Goal: Task Accomplishment & Management: Use online tool/utility

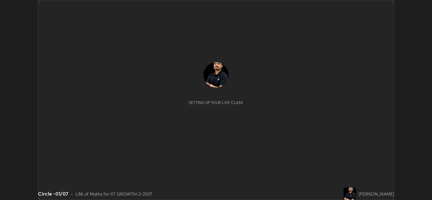
scroll to position [200, 432]
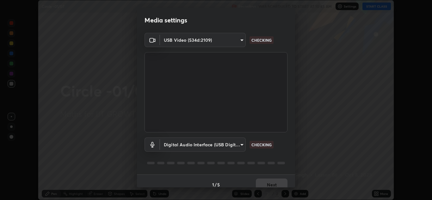
type input "17d2c207585f71db404e89a995004647405990faac99dbf05689083c50e95166"
click at [237, 143] on body "Erase all Circle -01/07 Recording WAS SCHEDULED TO START AT 10:45 AM Settings S…" at bounding box center [216, 100] width 432 height 200
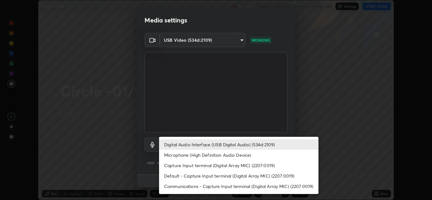
click at [214, 167] on li "Capture Input terminal (Digital Array MIC) (2207:0019)" at bounding box center [238, 165] width 159 height 10
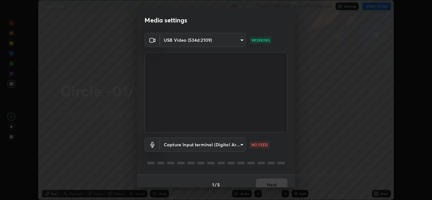
click at [236, 145] on body "Erase all Circle -01/07 Recording WAS SCHEDULED TO START AT 10:45 AM Settings S…" at bounding box center [216, 100] width 432 height 200
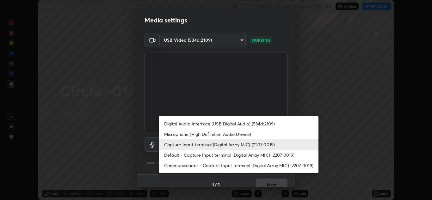
click at [224, 124] on li "Digital Audio Interface (USB Digital Audio) (534d:2109)" at bounding box center [238, 123] width 159 height 10
type input "6e93963290be9e002d36fcff9af5c9dc0fcdf2d6009eea6ab14cdaedc368ef8d"
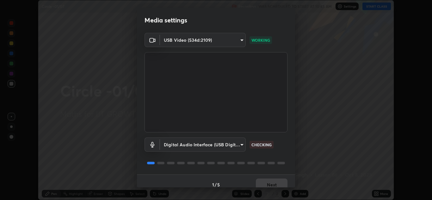
scroll to position [7, 0]
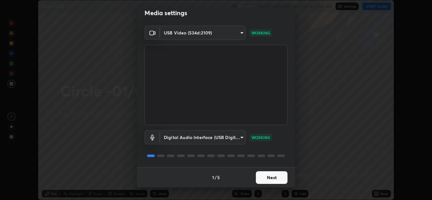
click at [271, 179] on button "Next" at bounding box center [272, 177] width 32 height 13
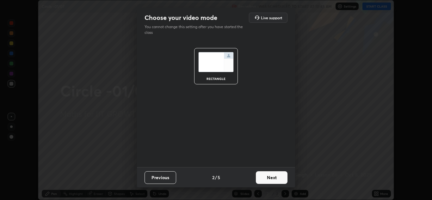
click at [268, 177] on button "Next" at bounding box center [272, 177] width 32 height 13
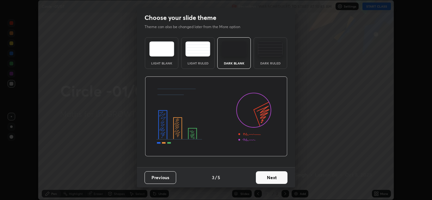
click at [267, 181] on button "Next" at bounding box center [272, 177] width 32 height 13
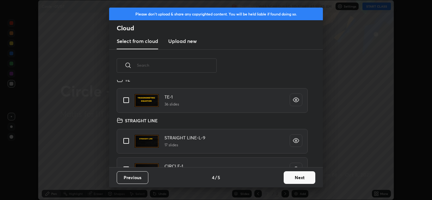
scroll to position [64, 0]
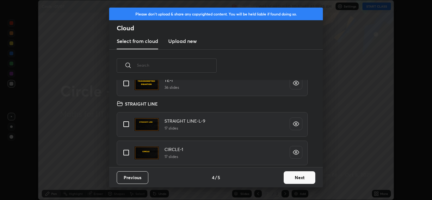
click at [126, 126] on input "grid" at bounding box center [125, 124] width 13 height 13
checkbox input "true"
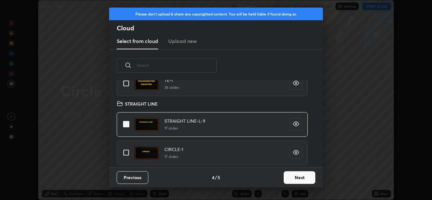
click at [290, 176] on button "Next" at bounding box center [299, 177] width 32 height 13
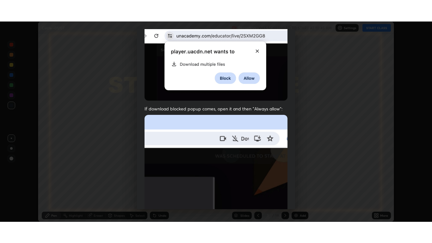
scroll to position [136, 0]
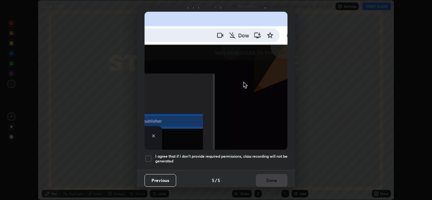
click at [148, 158] on div at bounding box center [148, 159] width 8 height 8
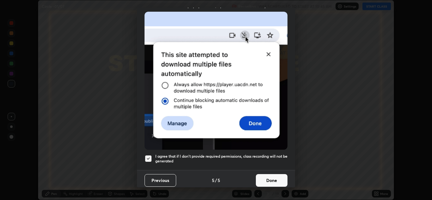
click at [269, 177] on button "Done" at bounding box center [272, 180] width 32 height 13
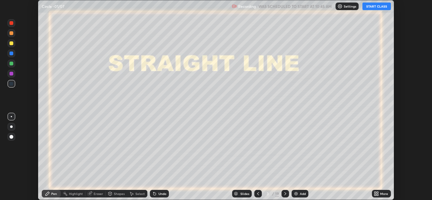
click at [378, 194] on icon at bounding box center [375, 193] width 5 height 5
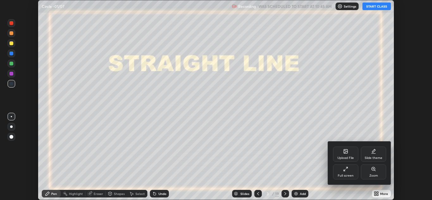
click at [345, 170] on icon at bounding box center [344, 170] width 2 height 2
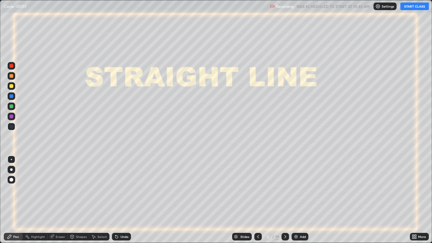
scroll to position [243, 432]
click at [413, 9] on button "START CLASS" at bounding box center [414, 7] width 28 height 8
click at [243, 200] on div "Slides" at bounding box center [244, 236] width 9 height 3
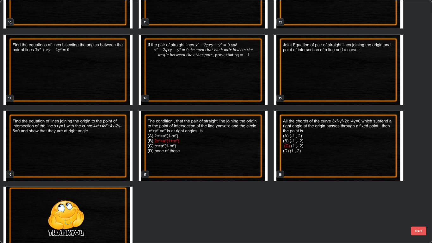
scroll to position [290, 0]
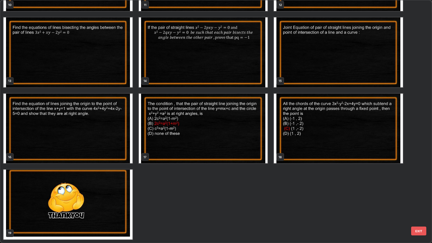
click at [299, 65] on img "grid" at bounding box center [338, 52] width 129 height 70
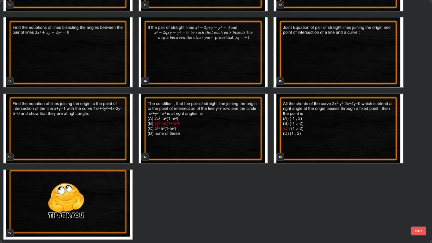
click at [297, 65] on img "grid" at bounding box center [338, 52] width 129 height 70
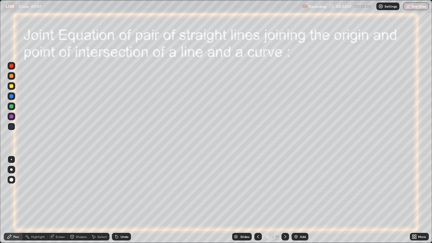
click at [12, 106] on div at bounding box center [11, 106] width 4 height 4
click at [13, 87] on div at bounding box center [11, 86] width 4 height 4
click at [10, 66] on div at bounding box center [11, 66] width 4 height 4
click at [95, 200] on icon at bounding box center [93, 236] width 5 height 5
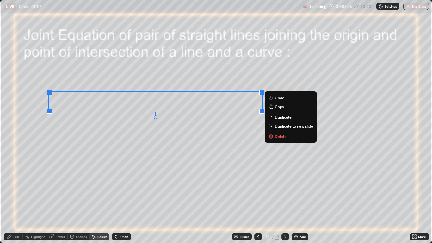
click at [270, 106] on icon at bounding box center [270, 106] width 3 height 3
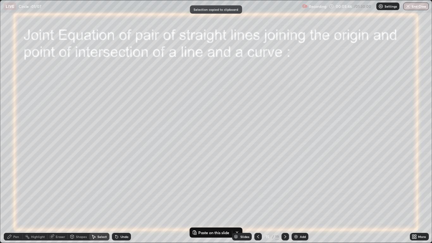
click at [293, 200] on div "Add" at bounding box center [299, 237] width 17 height 8
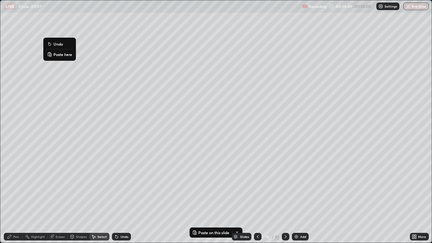
click at [50, 55] on icon at bounding box center [50, 55] width 1 height 0
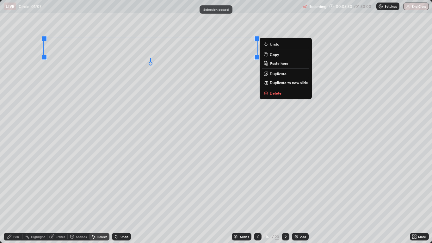
click at [88, 69] on div "0 ° Undo Copy Paste here Duplicate Duplicate to new slide Delete" at bounding box center [215, 121] width 431 height 242
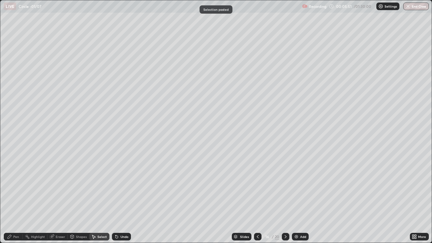
click at [10, 200] on icon at bounding box center [9, 236] width 5 height 5
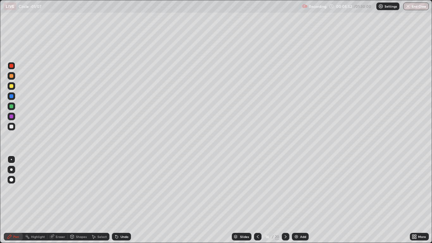
click at [10, 65] on div at bounding box center [11, 66] width 4 height 4
click at [123, 200] on div "Undo" at bounding box center [124, 236] width 8 height 3
click at [11, 106] on div at bounding box center [11, 106] width 4 height 4
click at [12, 66] on div at bounding box center [11, 66] width 4 height 4
click at [12, 106] on div at bounding box center [11, 106] width 4 height 4
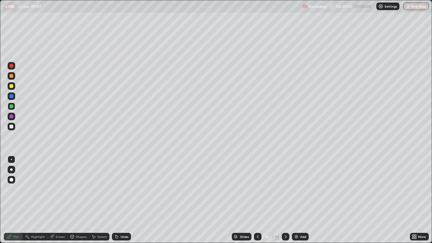
click at [13, 65] on div at bounding box center [11, 66] width 4 height 4
click at [120, 200] on div "Undo" at bounding box center [124, 236] width 8 height 3
click at [119, 200] on div "Undo" at bounding box center [121, 237] width 19 height 8
click at [121, 200] on div "Undo" at bounding box center [124, 236] width 8 height 3
click at [120, 200] on div "Undo" at bounding box center [121, 237] width 19 height 8
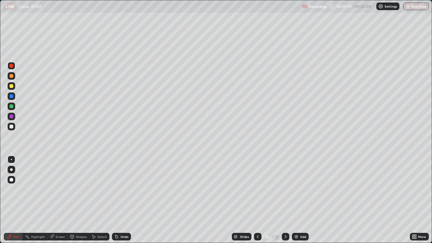
click at [56, 200] on div "Eraser" at bounding box center [60, 236] width 9 height 3
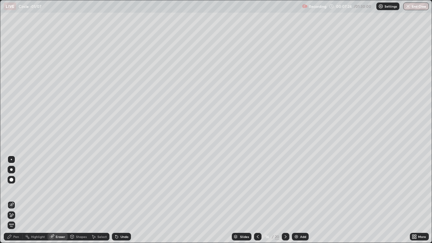
click at [15, 200] on div "Pen" at bounding box center [16, 236] width 6 height 3
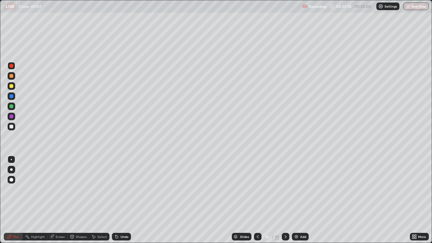
click at [12, 105] on div at bounding box center [11, 106] width 4 height 4
click at [12, 200] on icon at bounding box center [9, 236] width 5 height 5
click at [12, 86] on div at bounding box center [11, 86] width 4 height 4
click at [11, 67] on div at bounding box center [11, 66] width 4 height 4
click at [257, 200] on icon at bounding box center [257, 236] width 5 height 5
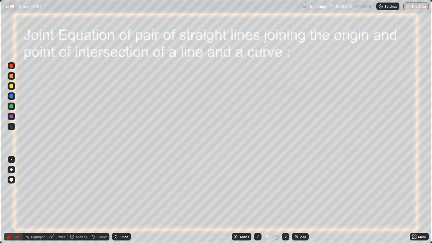
click at [285, 200] on icon at bounding box center [285, 236] width 5 height 5
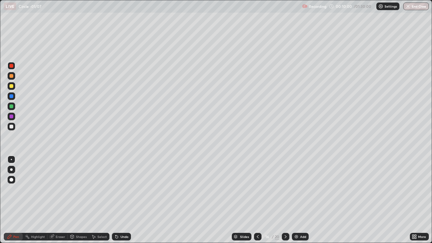
click at [257, 200] on icon at bounding box center [257, 236] width 5 height 5
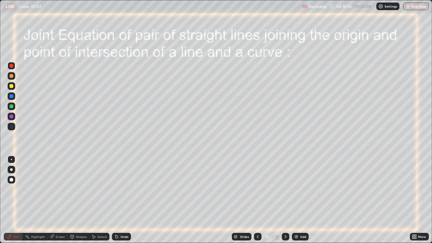
click at [285, 200] on icon at bounding box center [285, 236] width 5 height 5
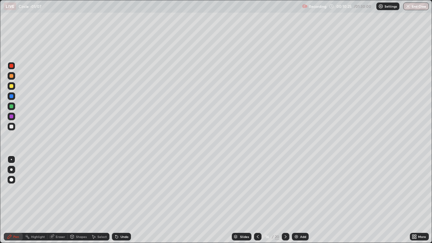
click at [258, 200] on icon at bounding box center [257, 236] width 5 height 5
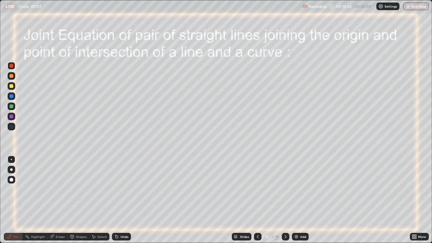
click at [286, 200] on icon at bounding box center [285, 236] width 5 height 5
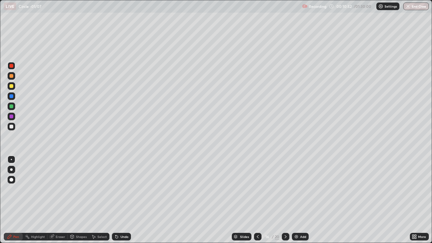
click at [122, 200] on div "Undo" at bounding box center [124, 236] width 8 height 3
click at [123, 200] on div "Undo" at bounding box center [124, 236] width 8 height 3
click at [258, 200] on icon at bounding box center [258, 236] width 2 height 3
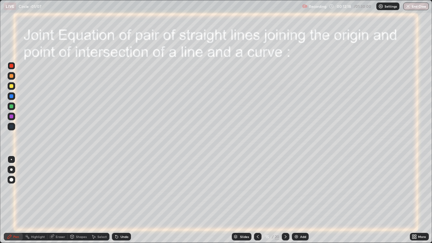
click at [285, 200] on icon at bounding box center [285, 236] width 5 height 5
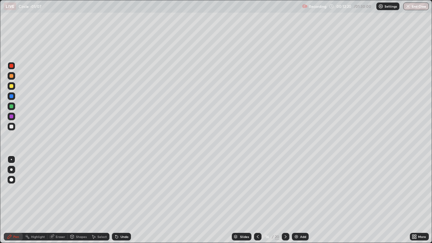
click at [12, 88] on div at bounding box center [12, 86] width 8 height 8
click at [77, 200] on div "Shapes" at bounding box center [81, 236] width 11 height 3
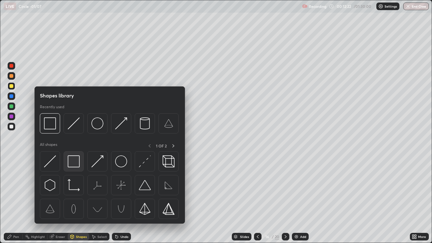
click at [74, 162] on img at bounding box center [74, 161] width 12 height 12
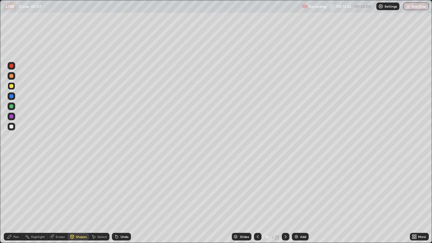
click at [258, 200] on icon at bounding box center [257, 236] width 5 height 5
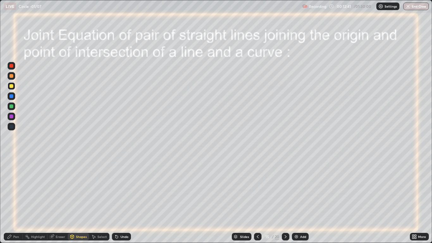
click at [285, 200] on icon at bounding box center [285, 236] width 5 height 5
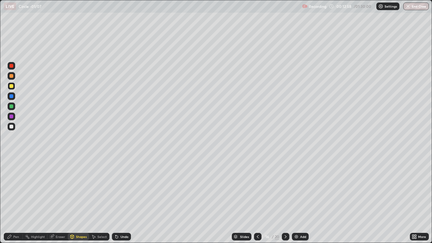
click at [257, 200] on icon at bounding box center [257, 236] width 5 height 5
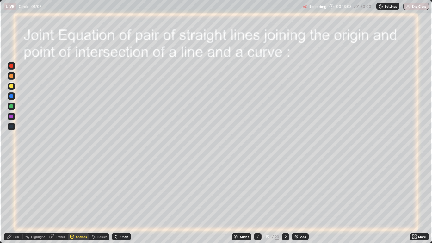
click at [285, 200] on icon at bounding box center [285, 236] width 5 height 5
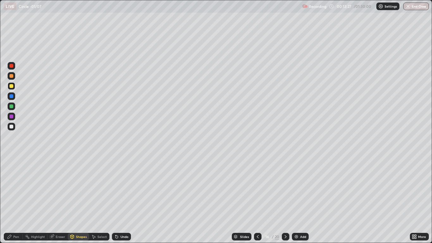
click at [257, 200] on icon at bounding box center [258, 236] width 2 height 3
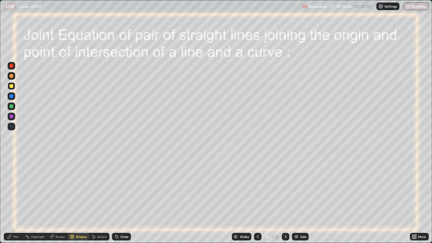
click at [285, 200] on icon at bounding box center [285, 236] width 5 height 5
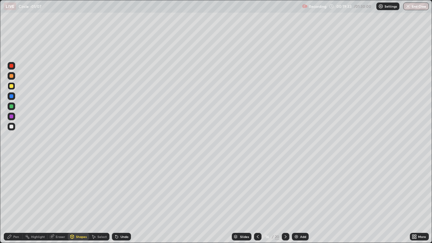
click at [285, 200] on icon at bounding box center [285, 236] width 2 height 3
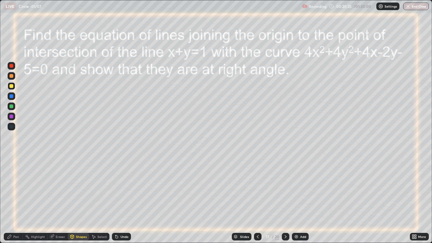
click at [120, 200] on div "Undo" at bounding box center [124, 236] width 8 height 3
click at [13, 200] on div "Pen" at bounding box center [13, 237] width 19 height 8
click at [10, 97] on div at bounding box center [11, 96] width 4 height 4
click at [12, 86] on div at bounding box center [11, 86] width 4 height 4
click at [13, 97] on div at bounding box center [11, 96] width 4 height 4
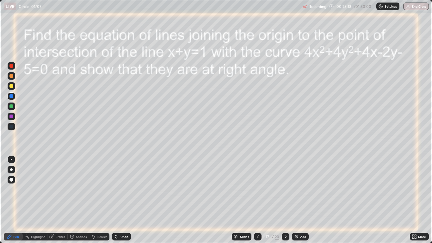
click at [120, 200] on div "Undo" at bounding box center [124, 236] width 8 height 3
click at [117, 200] on icon at bounding box center [116, 236] width 5 height 5
click at [12, 86] on div at bounding box center [11, 86] width 4 height 4
click at [10, 97] on div at bounding box center [11, 96] width 4 height 4
click at [12, 86] on div at bounding box center [11, 86] width 4 height 4
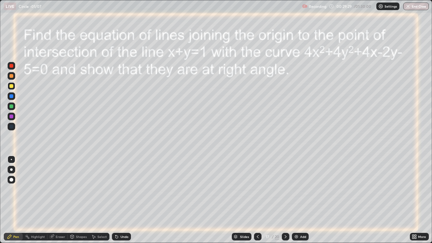
click at [285, 200] on icon at bounding box center [285, 236] width 5 height 5
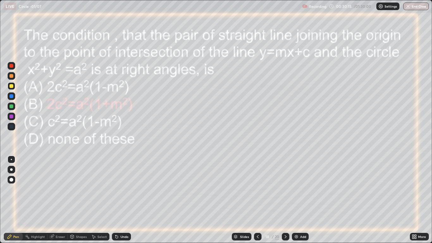
click at [10, 106] on div at bounding box center [11, 106] width 4 height 4
click at [115, 200] on icon at bounding box center [115, 235] width 1 height 1
click at [11, 116] on div at bounding box center [11, 116] width 4 height 4
click at [285, 200] on icon at bounding box center [285, 236] width 5 height 5
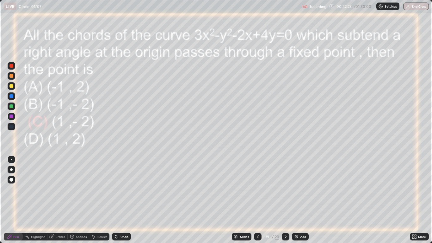
click at [122, 200] on div "Undo" at bounding box center [124, 236] width 8 height 3
click at [295, 200] on img at bounding box center [296, 236] width 5 height 5
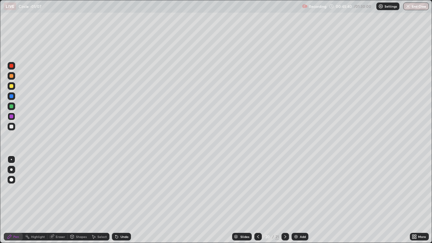
click at [258, 200] on icon at bounding box center [257, 236] width 5 height 5
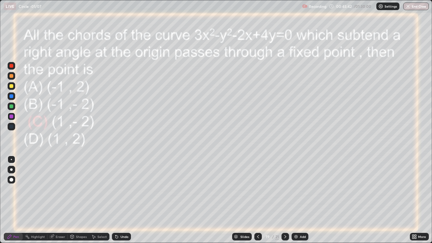
click at [285, 200] on icon at bounding box center [284, 236] width 5 height 5
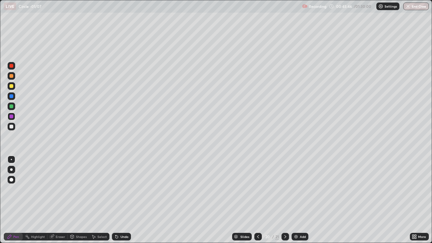
click at [12, 87] on div at bounding box center [11, 86] width 4 height 4
click at [257, 200] on icon at bounding box center [257, 236] width 5 height 5
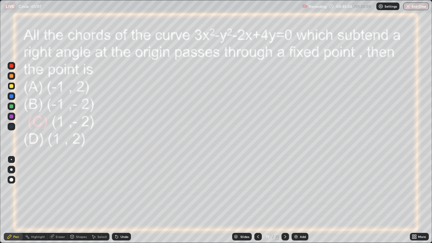
click at [284, 200] on icon at bounding box center [284, 236] width 5 height 5
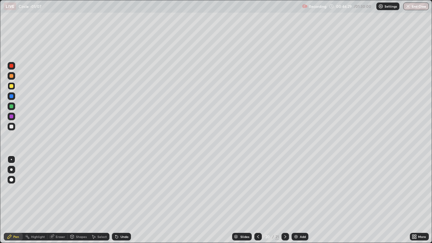
click at [11, 97] on div at bounding box center [11, 96] width 4 height 4
click at [116, 200] on icon at bounding box center [116, 236] width 3 height 3
click at [117, 200] on icon at bounding box center [116, 236] width 3 height 3
click at [258, 200] on icon at bounding box center [257, 236] width 5 height 5
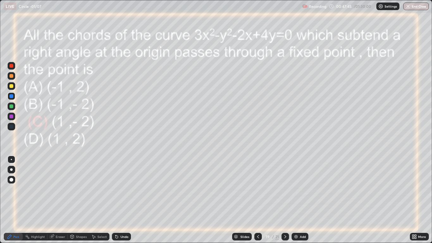
click at [282, 200] on icon at bounding box center [284, 236] width 5 height 5
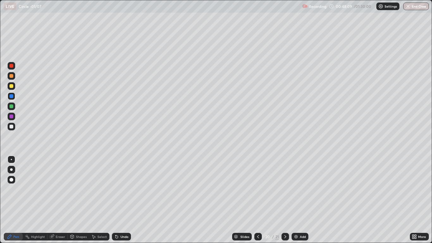
click at [123, 200] on div "Undo" at bounding box center [121, 237] width 19 height 8
click at [121, 200] on div "Undo" at bounding box center [124, 236] width 8 height 3
click at [123, 200] on div "Undo" at bounding box center [124, 236] width 8 height 3
click at [118, 200] on div "Undo" at bounding box center [121, 237] width 19 height 8
click at [116, 200] on icon at bounding box center [116, 236] width 3 height 3
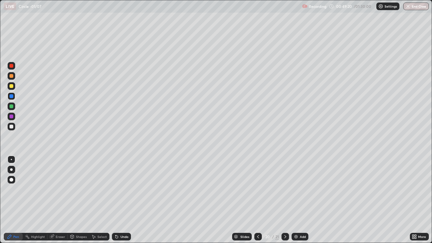
click at [257, 200] on icon at bounding box center [258, 236] width 2 height 3
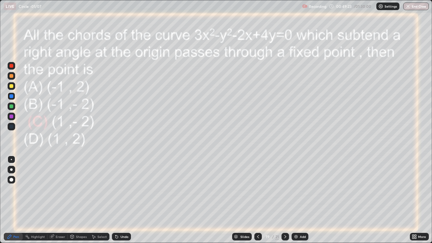
click at [285, 200] on icon at bounding box center [284, 236] width 5 height 5
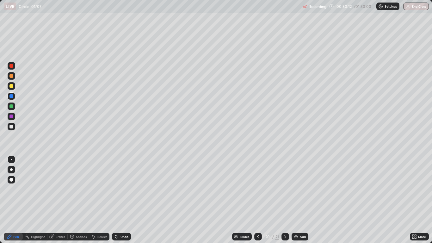
click at [52, 200] on icon at bounding box center [52, 235] width 3 height 3
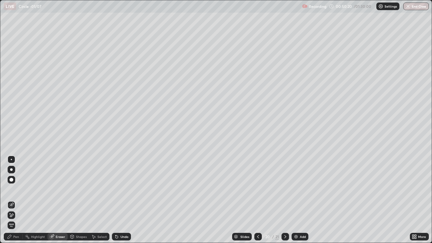
click at [10, 200] on icon at bounding box center [10, 236] width 4 height 4
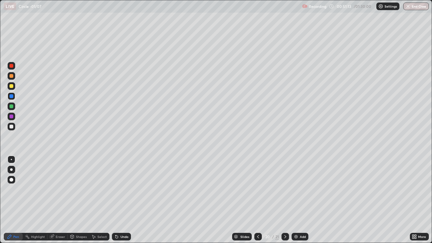
click at [11, 85] on div at bounding box center [11, 86] width 4 height 4
click at [257, 200] on icon at bounding box center [258, 236] width 2 height 3
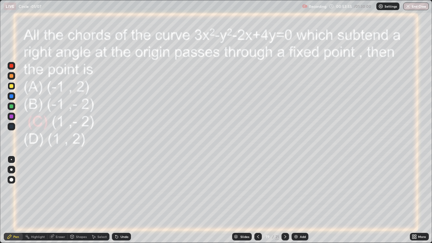
click at [285, 200] on icon at bounding box center [285, 236] width 2 height 3
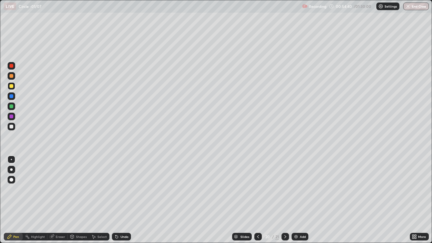
click at [285, 200] on icon at bounding box center [284, 236] width 5 height 5
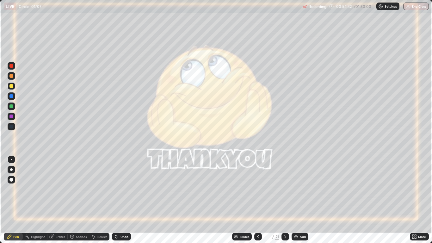
click at [415, 200] on icon at bounding box center [413, 236] width 5 height 5
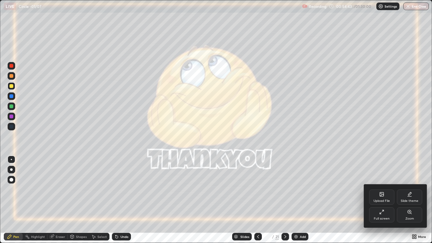
click at [379, 192] on icon at bounding box center [381, 193] width 5 height 5
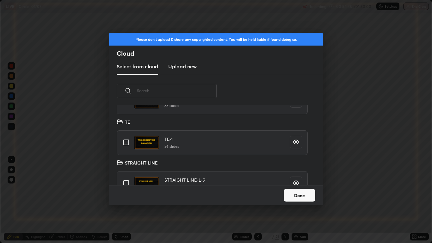
scroll to position [71, 0]
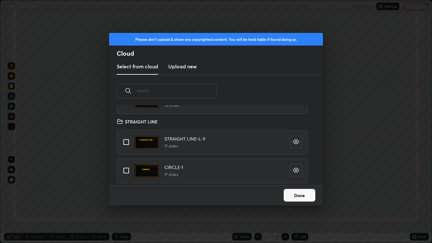
click at [127, 168] on input "grid" at bounding box center [125, 170] width 13 height 13
checkbox input "true"
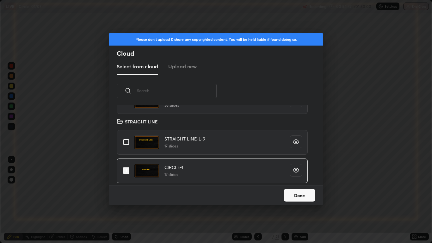
click at [294, 196] on button "Done" at bounding box center [299, 195] width 32 height 13
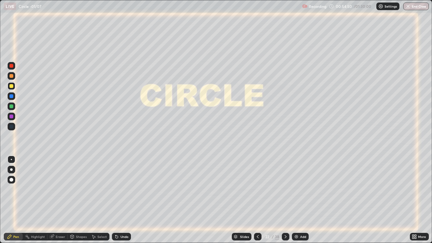
click at [284, 200] on icon at bounding box center [285, 236] width 5 height 5
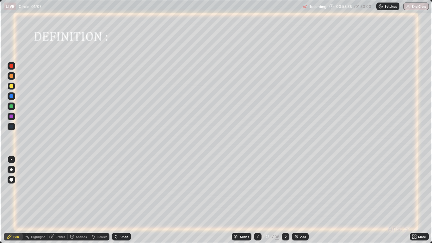
click at [12, 106] on div at bounding box center [11, 106] width 4 height 4
click at [11, 117] on div at bounding box center [11, 116] width 4 height 4
click at [294, 200] on img at bounding box center [296, 236] width 5 height 5
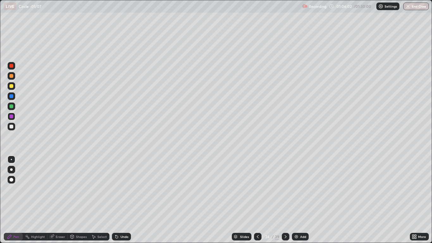
click at [11, 87] on div at bounding box center [11, 86] width 4 height 4
click at [257, 200] on icon at bounding box center [258, 236] width 2 height 3
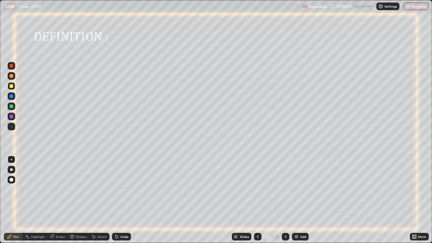
click at [284, 200] on icon at bounding box center [285, 236] width 5 height 5
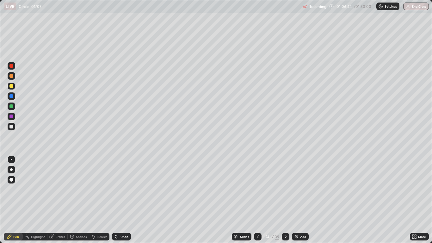
click at [283, 200] on icon at bounding box center [285, 236] width 5 height 5
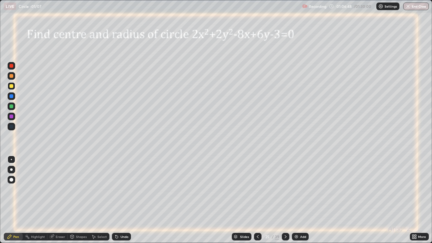
click at [284, 200] on icon at bounding box center [285, 236] width 5 height 5
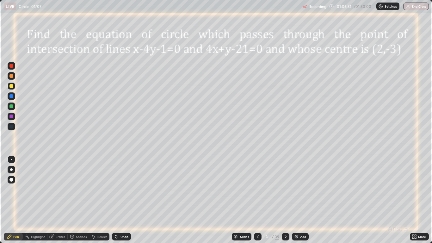
click at [285, 200] on icon at bounding box center [285, 236] width 5 height 5
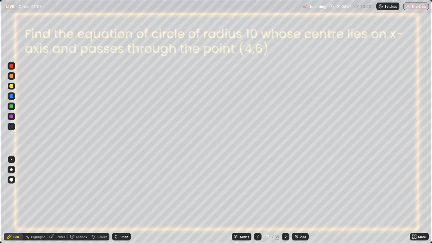
click at [284, 200] on icon at bounding box center [285, 236] width 5 height 5
click at [257, 200] on icon at bounding box center [257, 236] width 5 height 5
click at [256, 200] on icon at bounding box center [257, 236] width 5 height 5
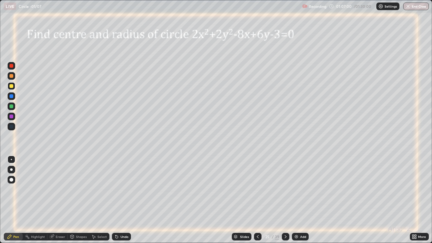
click at [256, 200] on icon at bounding box center [257, 236] width 5 height 5
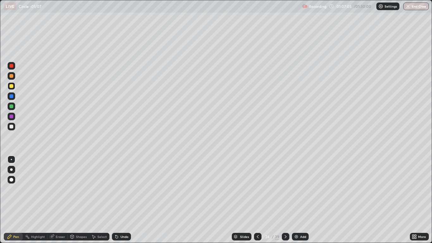
click at [10, 106] on div at bounding box center [11, 106] width 4 height 4
click at [258, 200] on icon at bounding box center [257, 236] width 5 height 5
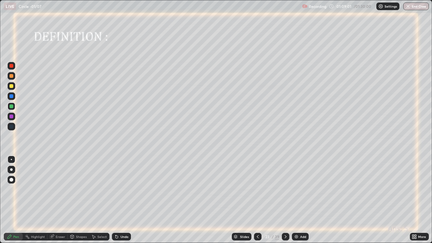
click at [285, 200] on icon at bounding box center [285, 236] width 5 height 5
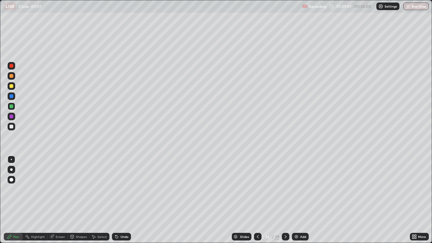
click at [298, 200] on div "Add" at bounding box center [300, 237] width 17 height 8
click at [11, 76] on div at bounding box center [11, 76] width 4 height 4
click at [257, 200] on icon at bounding box center [257, 236] width 5 height 5
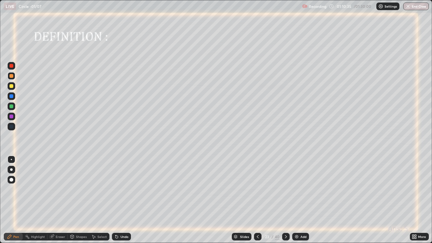
click at [285, 200] on icon at bounding box center [285, 236] width 5 height 5
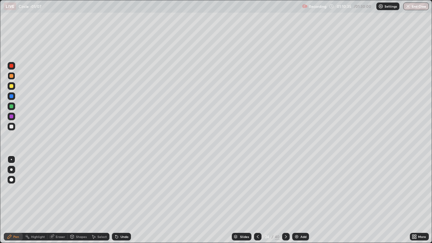
click at [285, 200] on icon at bounding box center [285, 236] width 5 height 5
click at [282, 200] on div at bounding box center [286, 237] width 8 height 8
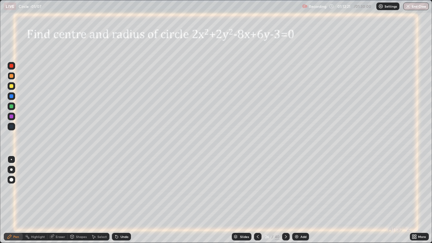
click at [256, 200] on icon at bounding box center [257, 236] width 5 height 5
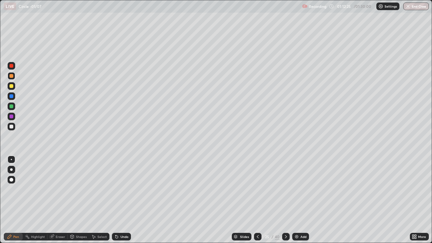
click at [11, 86] on div at bounding box center [11, 86] width 4 height 4
click at [11, 105] on div at bounding box center [11, 106] width 4 height 4
click at [10, 117] on div at bounding box center [11, 116] width 4 height 4
click at [10, 104] on div at bounding box center [11, 106] width 4 height 4
click at [11, 85] on div at bounding box center [11, 86] width 4 height 4
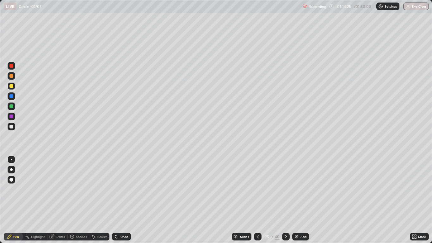
click at [12, 125] on div at bounding box center [11, 126] width 4 height 4
click at [297, 200] on img at bounding box center [296, 236] width 5 height 5
click at [12, 86] on div at bounding box center [11, 86] width 4 height 4
click at [294, 200] on img at bounding box center [295, 236] width 5 height 5
click at [419, 6] on button "End Class" at bounding box center [415, 7] width 25 height 8
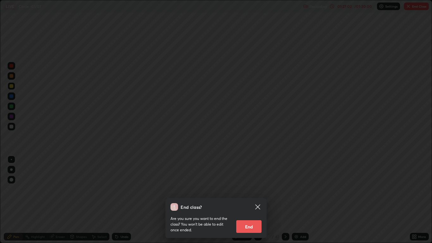
click at [252, 200] on button "End" at bounding box center [248, 226] width 25 height 13
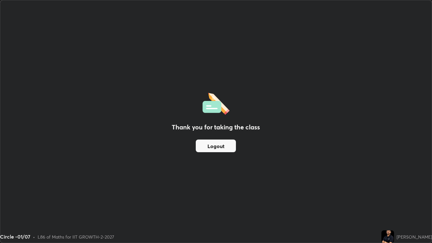
click at [217, 146] on button "Logout" at bounding box center [216, 145] width 40 height 13
